Goal: Information Seeking & Learning: Learn about a topic

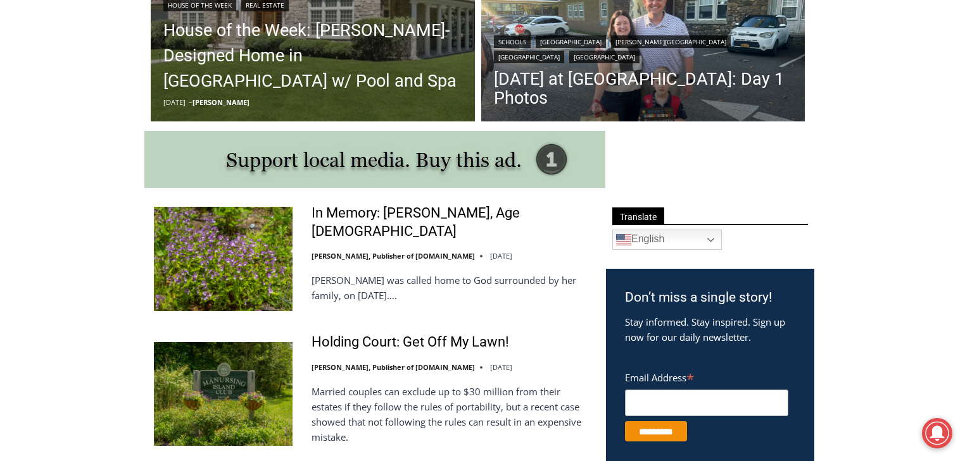
scroll to position [557, 0]
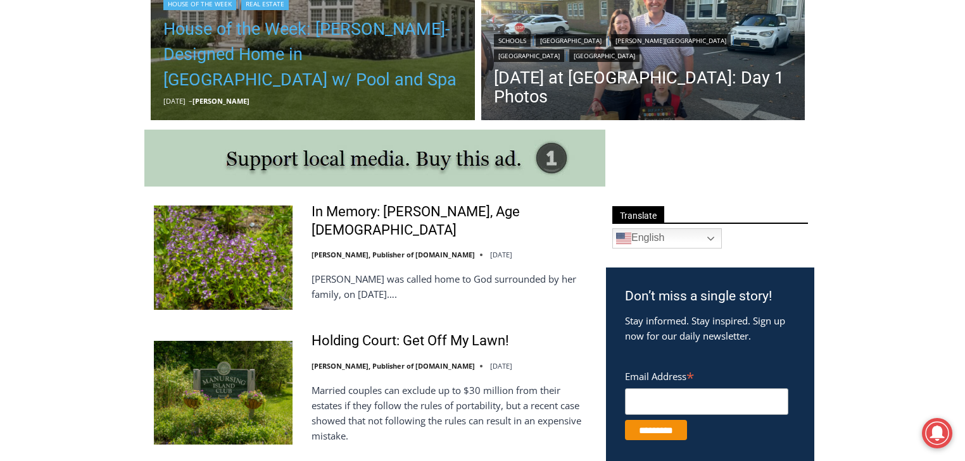
click at [246, 62] on link "House of the Week: [PERSON_NAME]-Designed Home in [GEOGRAPHIC_DATA] w/ Pool and…" at bounding box center [312, 54] width 299 height 76
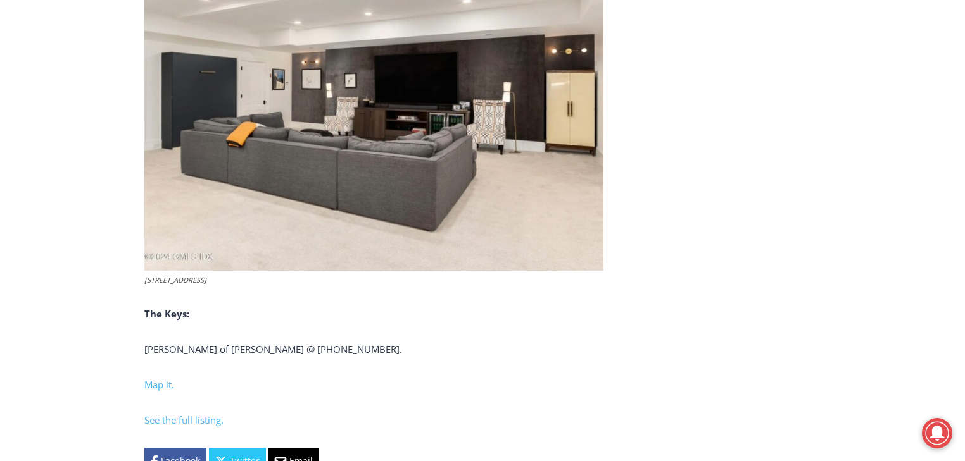
scroll to position [4912, 0]
